Goal: Find specific page/section

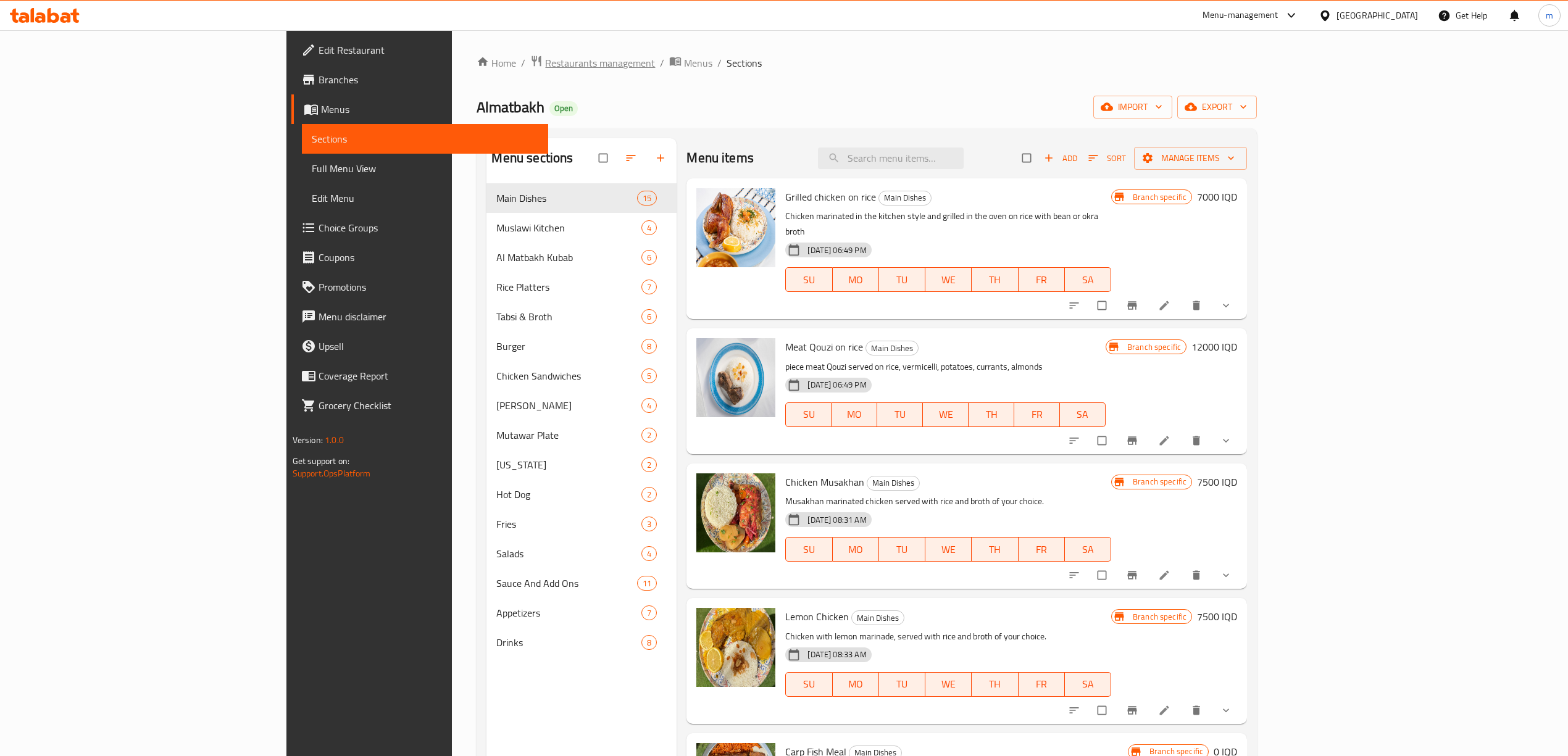
click at [545, 58] on span "Restaurants management" at bounding box center [600, 63] width 110 height 15
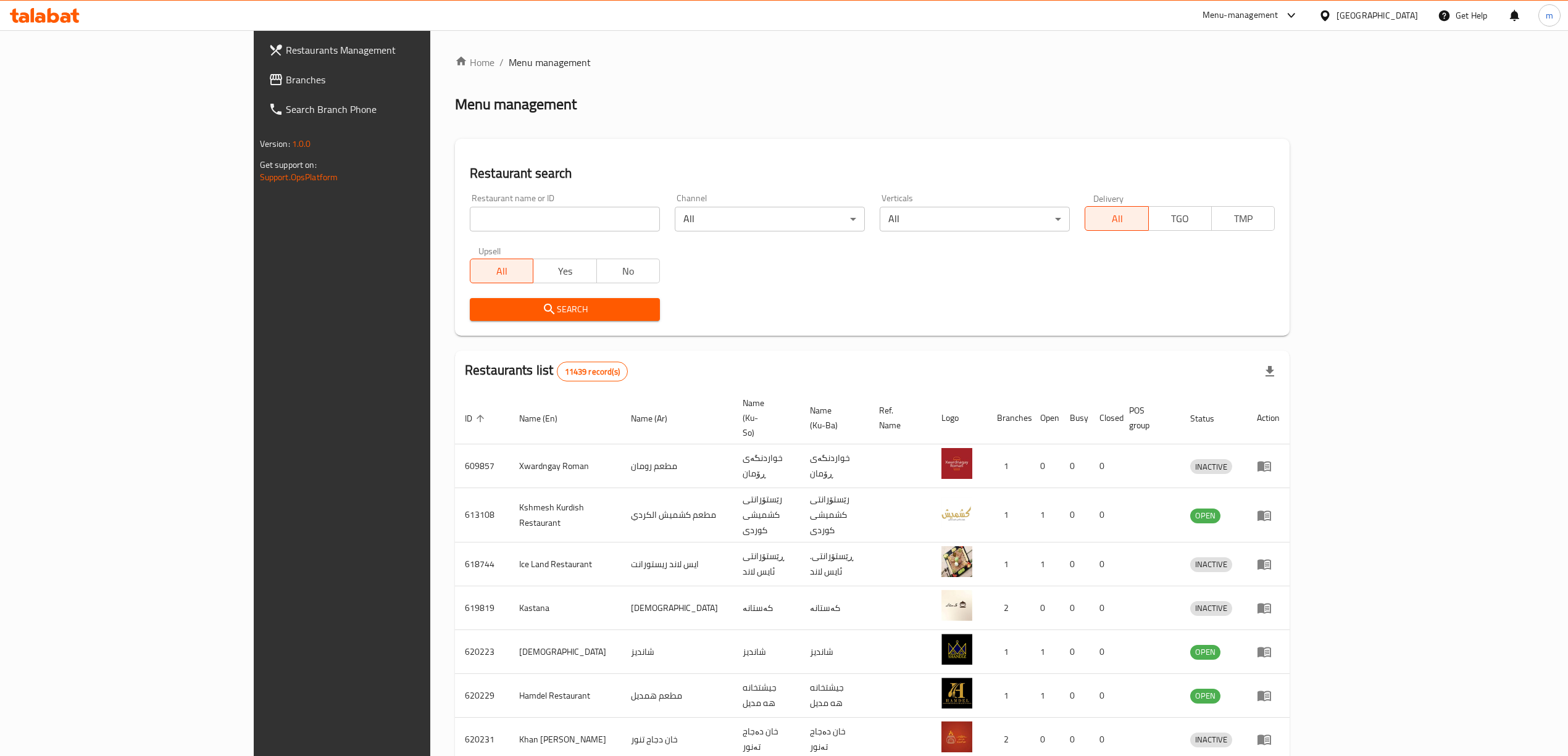
click at [470, 222] on input "search" at bounding box center [565, 219] width 190 height 25
paste input "693531"
type input "693531"
click at [480, 309] on span "Search" at bounding box center [565, 309] width 170 height 15
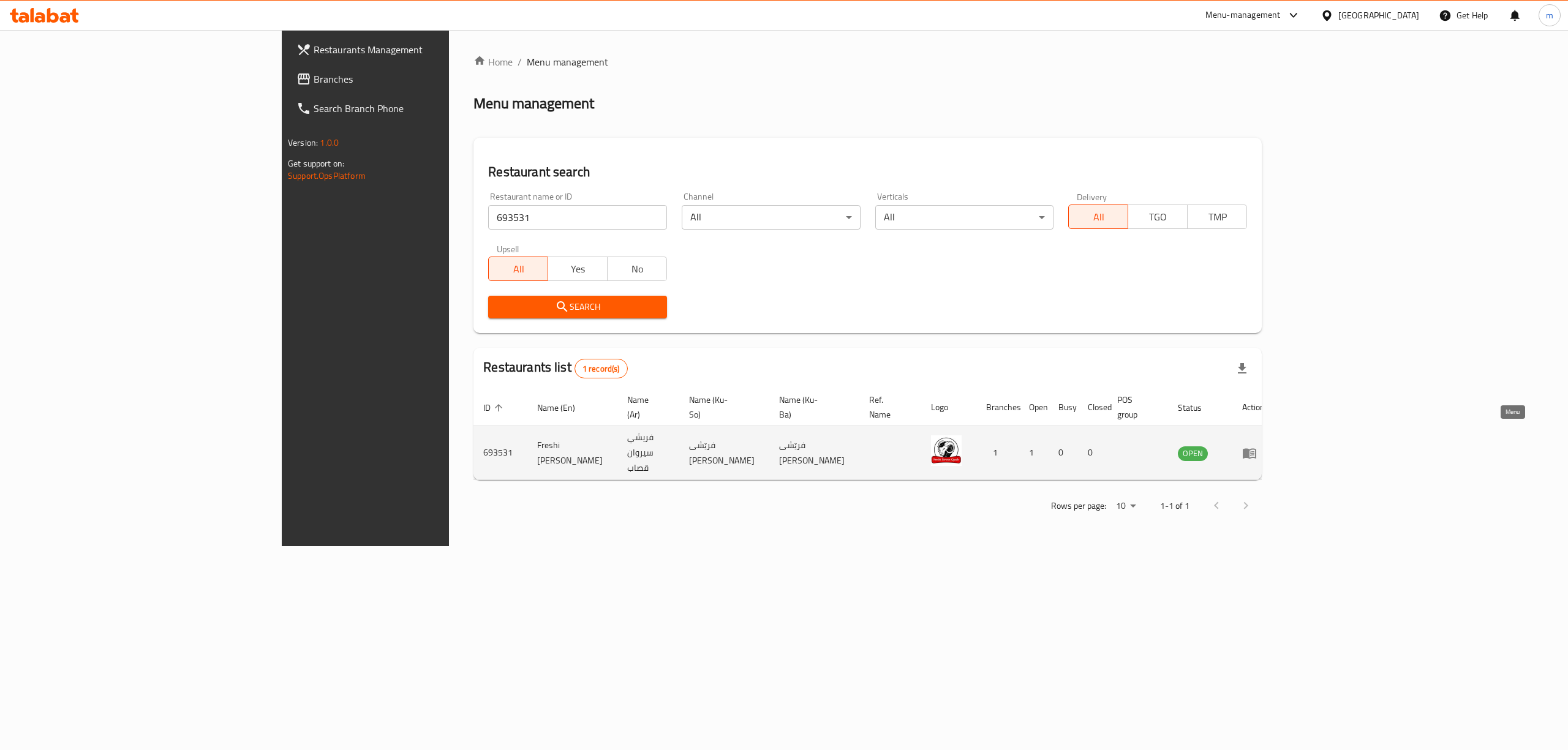
click at [1256, 448] on icon "enhanced table" at bounding box center [1249, 453] width 14 height 10
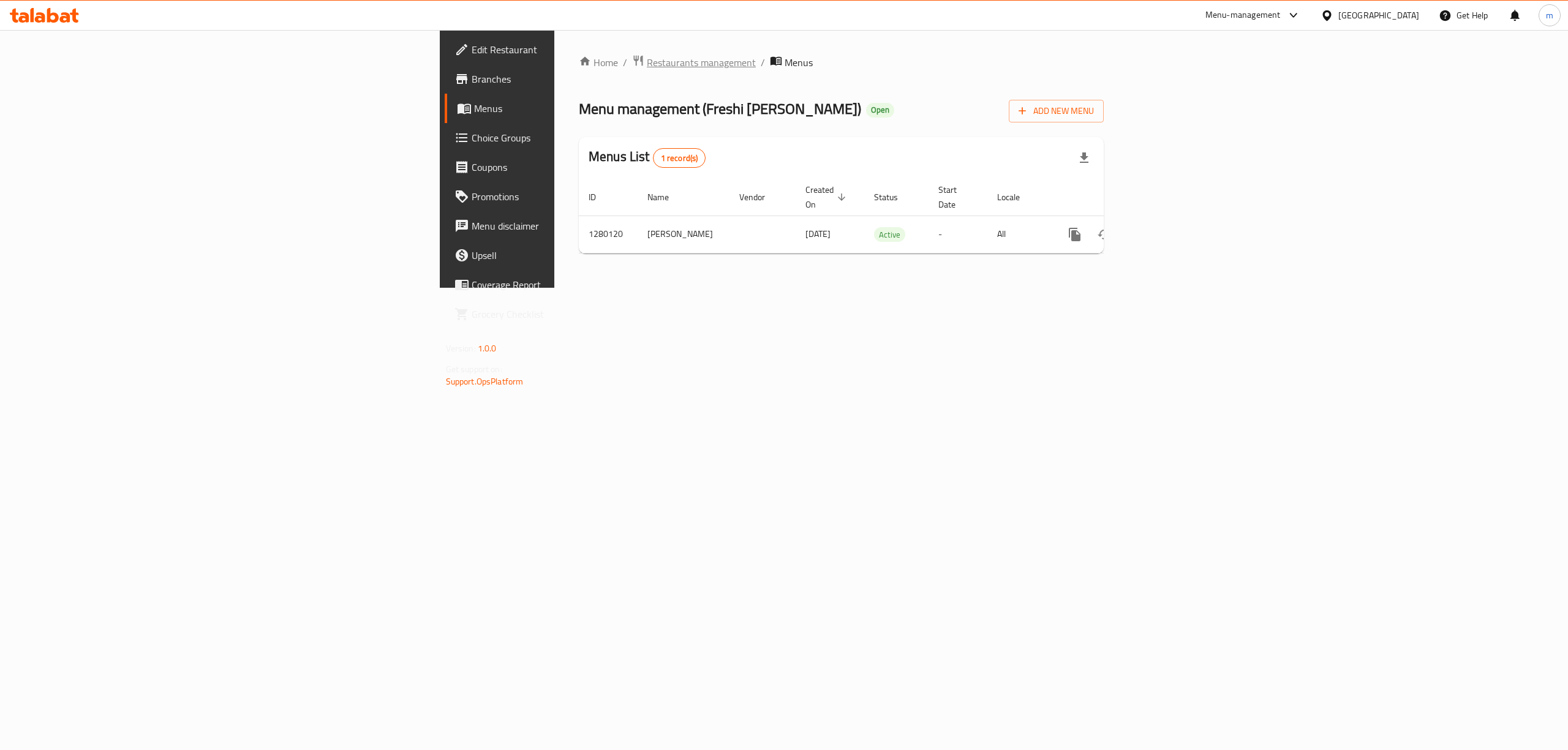
click at [647, 60] on span "Restaurants management" at bounding box center [701, 62] width 109 height 15
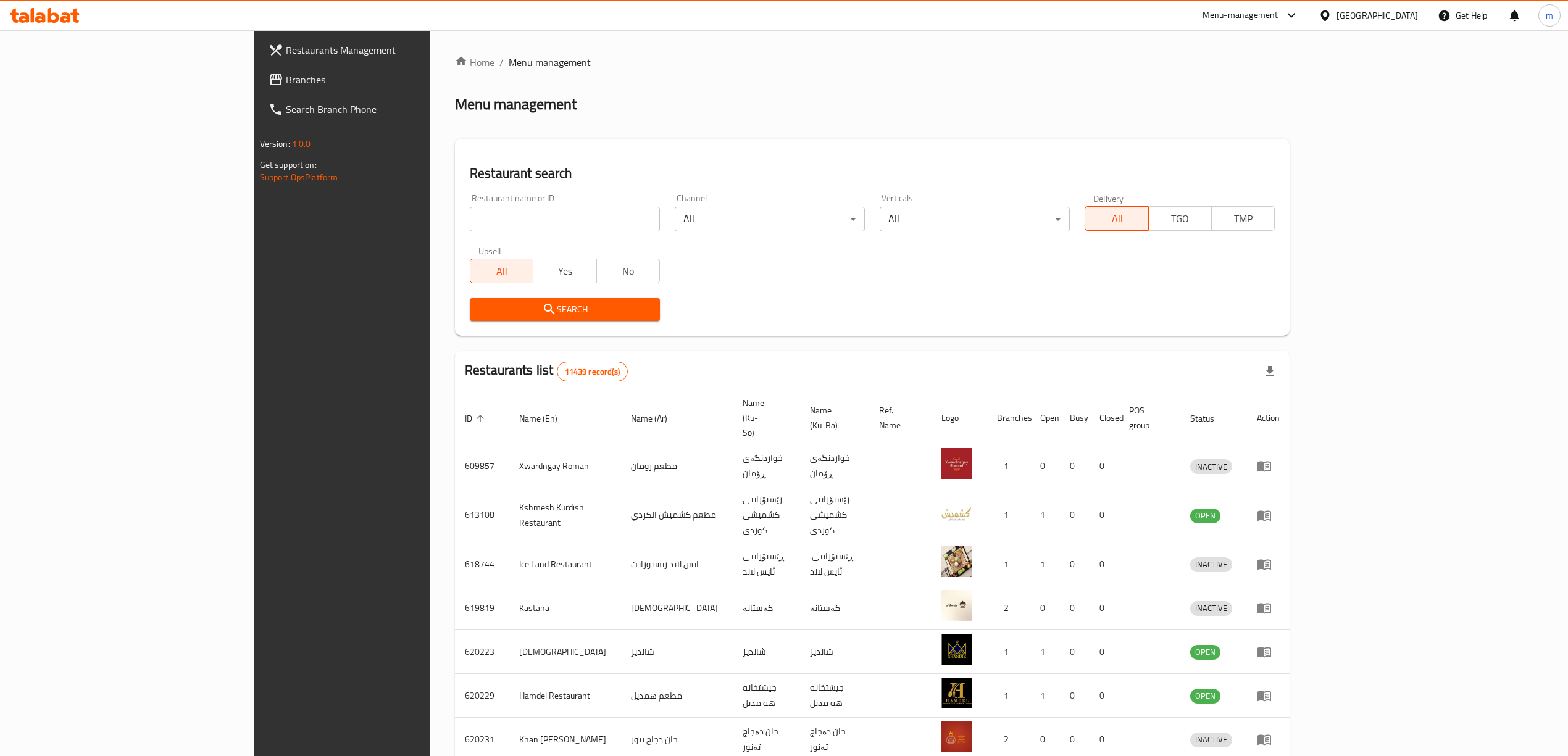
click at [286, 78] on span "Branches" at bounding box center [396, 80] width 220 height 15
